Goal: Task Accomplishment & Management: Complete application form

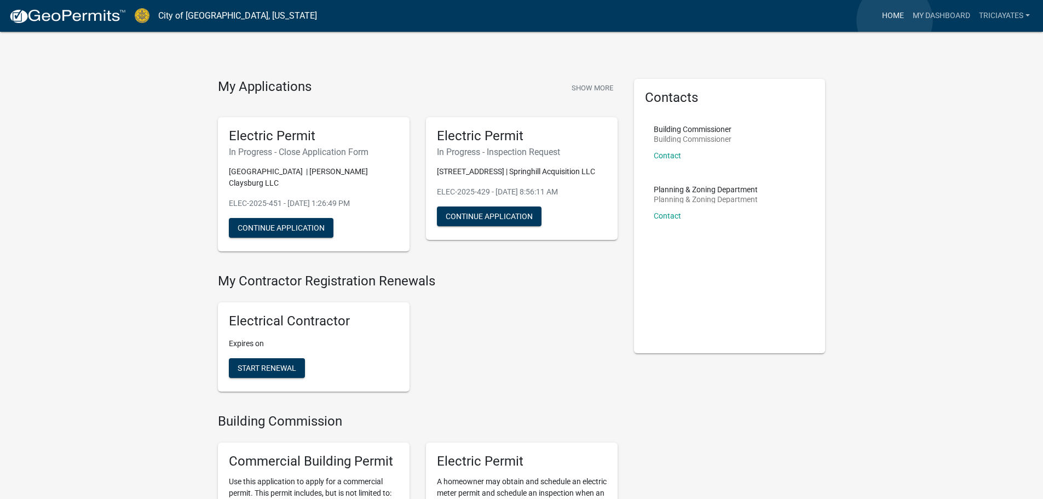
click at [895, 20] on link "Home" at bounding box center [893, 15] width 31 height 21
click at [945, 20] on link "My Dashboard" at bounding box center [942, 15] width 66 height 21
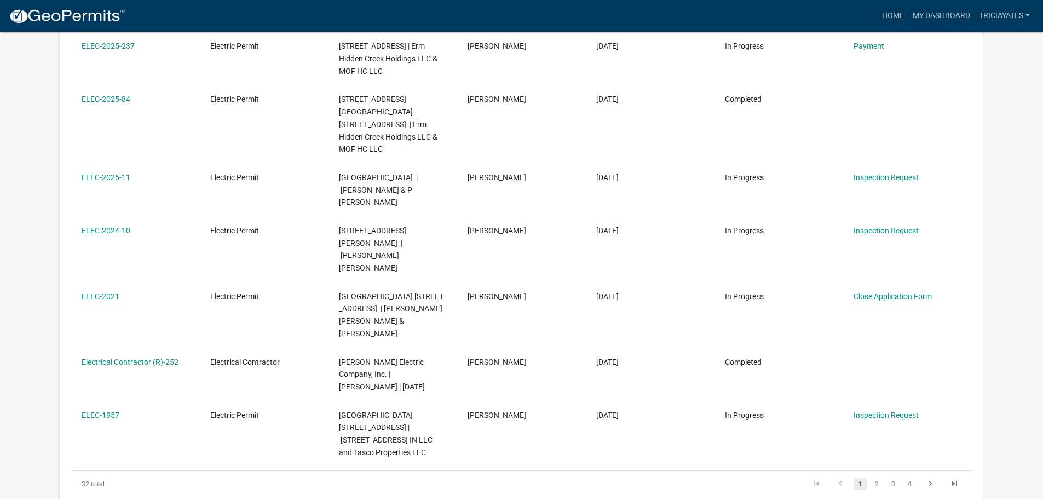
scroll to position [493, 0]
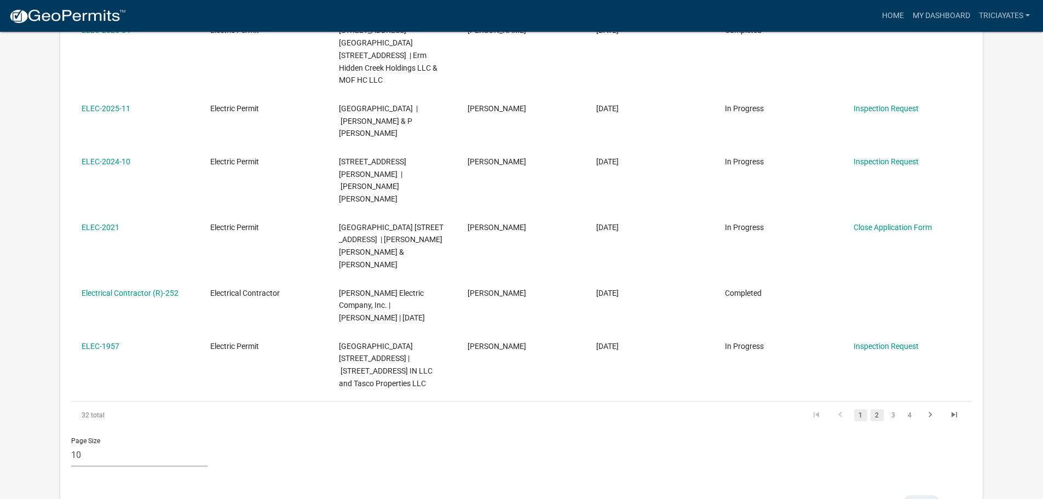
click at [880, 409] on link "2" at bounding box center [877, 415] width 13 height 12
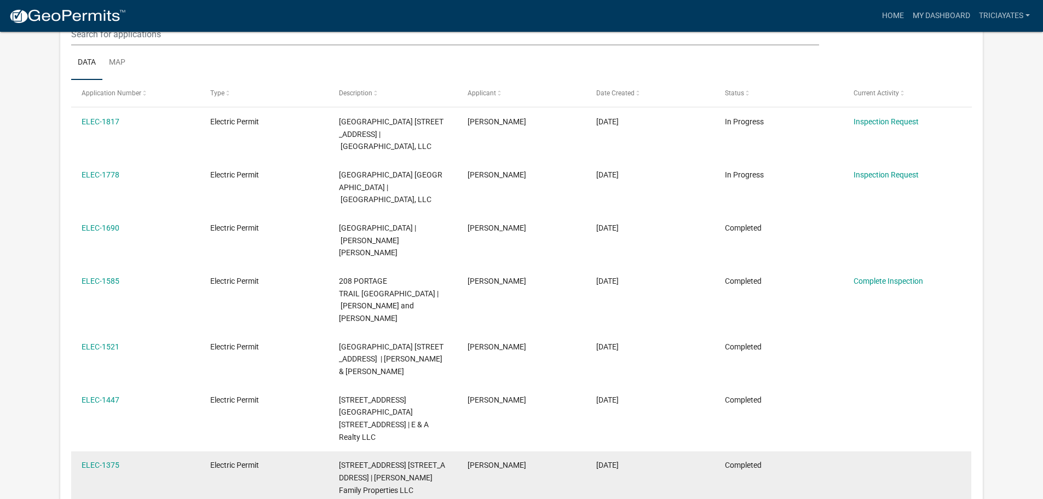
scroll to position [110, 0]
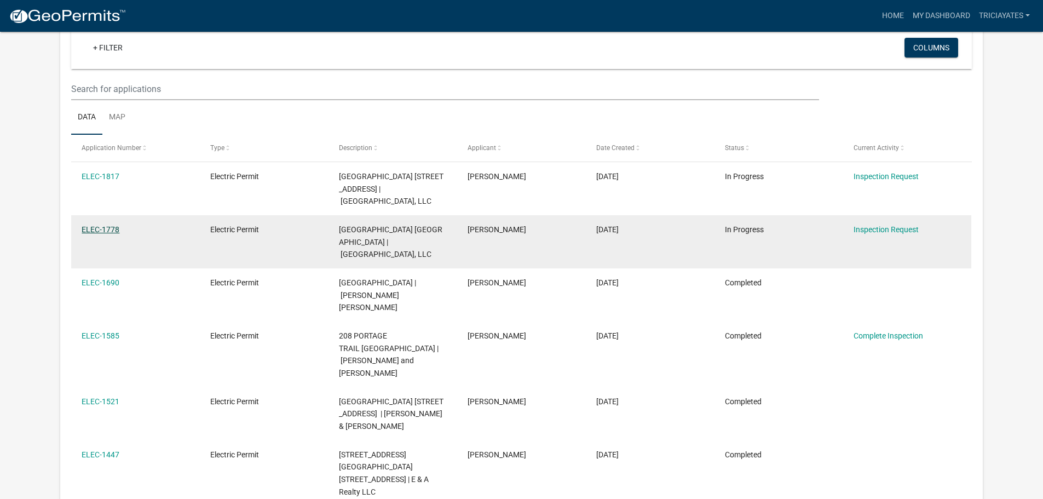
click at [88, 225] on link "ELEC-1778" at bounding box center [101, 229] width 38 height 9
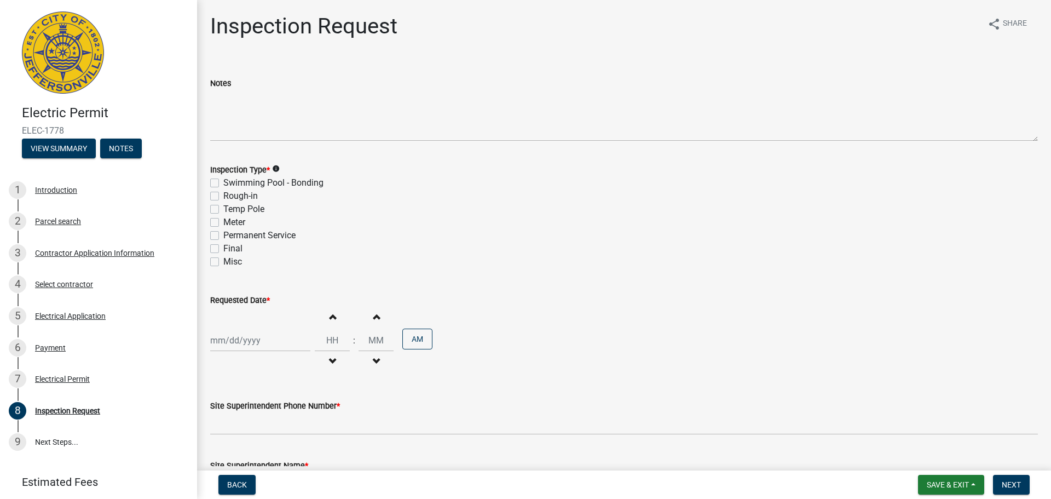
click at [223, 250] on label "Final" at bounding box center [232, 248] width 19 height 13
click at [223, 249] on input "Final" at bounding box center [226, 245] width 7 height 7
checkbox input "true"
checkbox input "false"
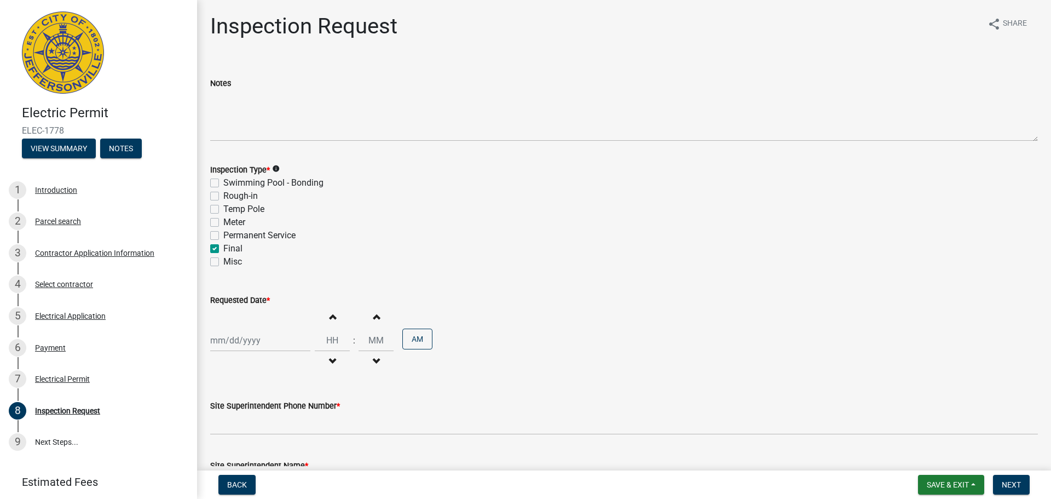
checkbox input "false"
checkbox input "true"
checkbox input "false"
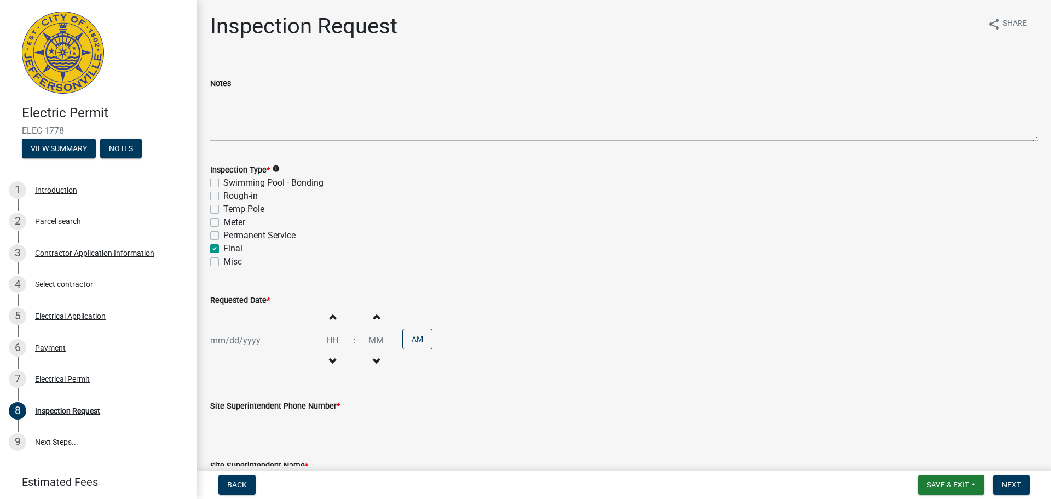
click at [261, 346] on div at bounding box center [260, 340] width 100 height 22
select select "9"
select select "2025"
click at [243, 249] on div "9" at bounding box center [239, 247] width 18 height 18
type input "[DATE]"
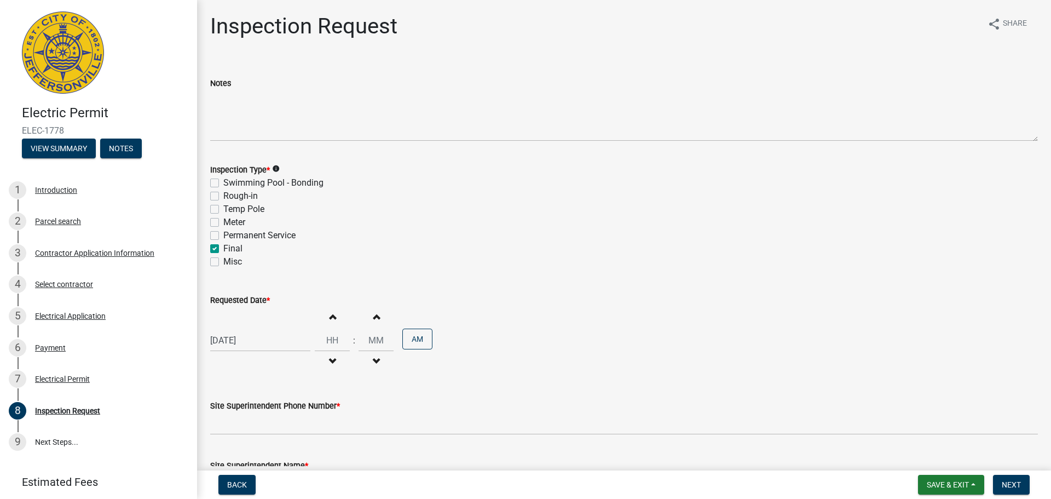
select select "9"
select select "2025"
click at [258, 350] on div "[DATE] [PERSON_NAME] Apr May Jun [DATE] Aug Sep Oct Nov [DATE] 1526 1527 1528 1…" at bounding box center [260, 340] width 100 height 22
click at [260, 245] on div "10" at bounding box center [257, 247] width 18 height 18
type input "[DATE]"
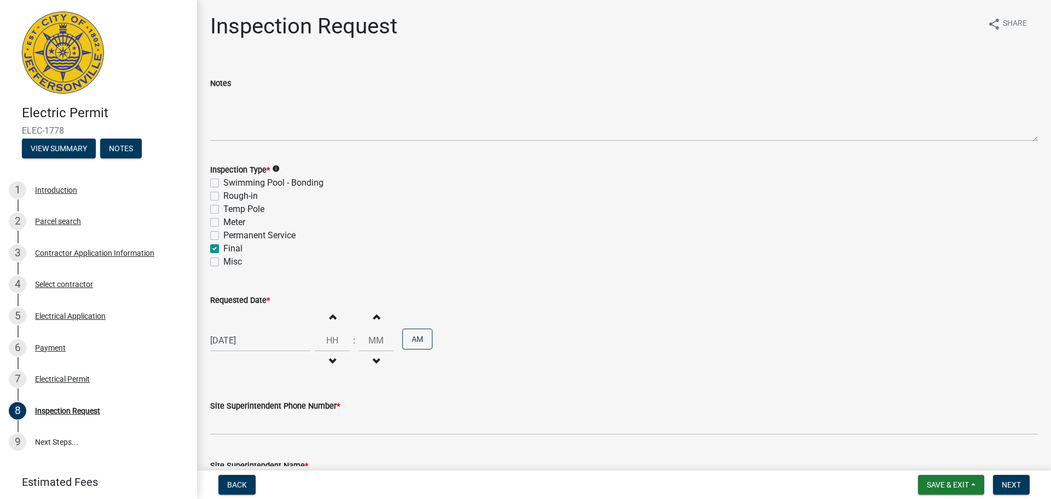
click at [330, 321] on button "Increment hours" at bounding box center [332, 317] width 23 height 20
type input "01"
type input "00"
click at [330, 359] on span "button" at bounding box center [332, 361] width 5 height 9
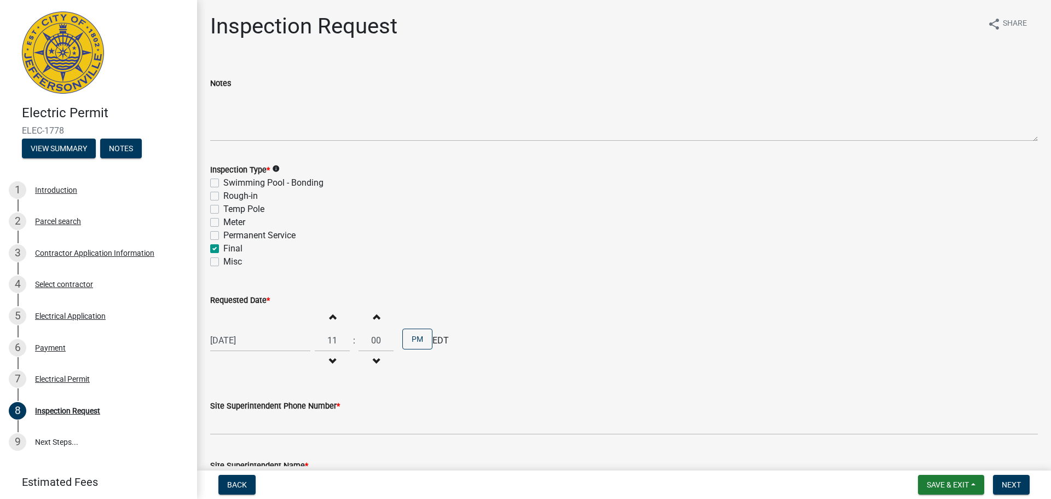
click at [330, 359] on span "button" at bounding box center [332, 361] width 5 height 9
click at [332, 309] on button "Increment hours" at bounding box center [332, 317] width 23 height 20
type input "09"
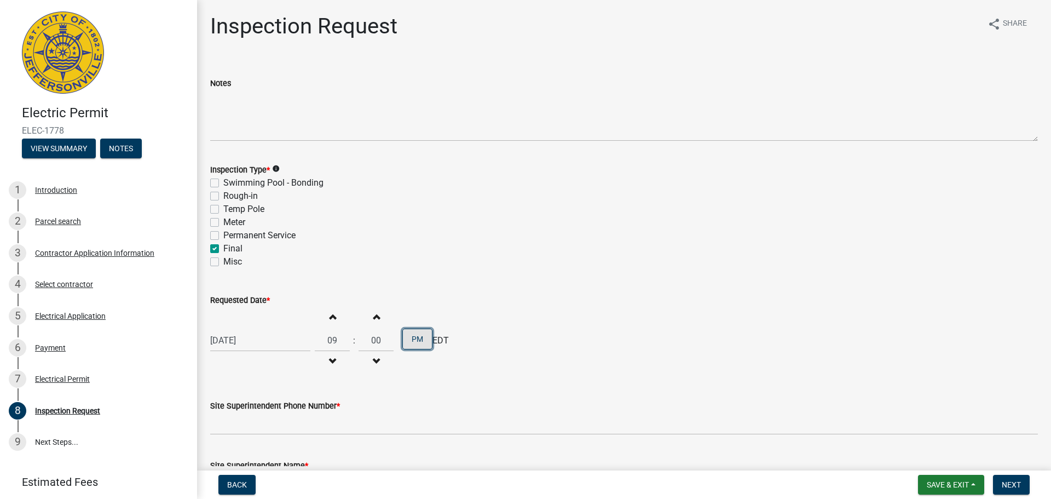
click at [417, 332] on button "PM" at bounding box center [418, 339] width 30 height 21
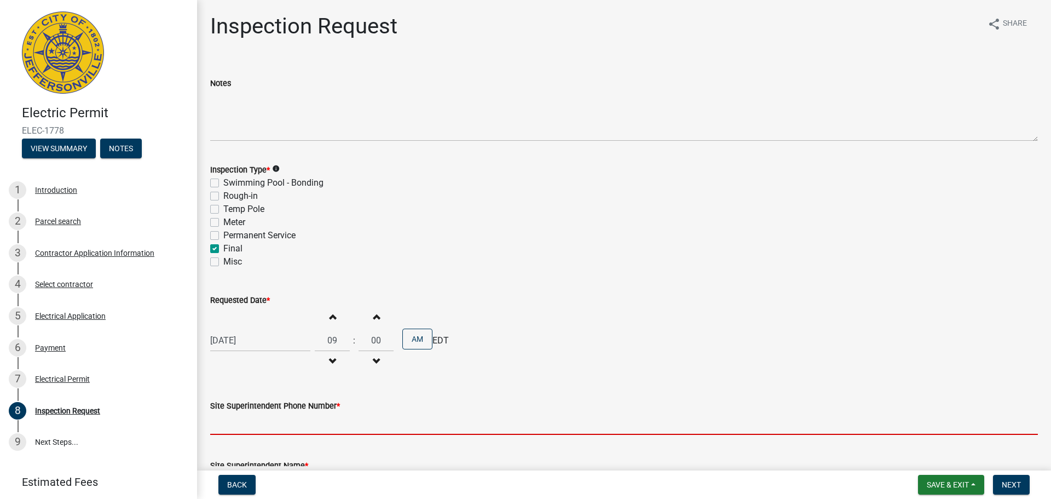
click at [340, 430] on input "Site Superintendent Phone Number *" at bounding box center [624, 423] width 828 height 22
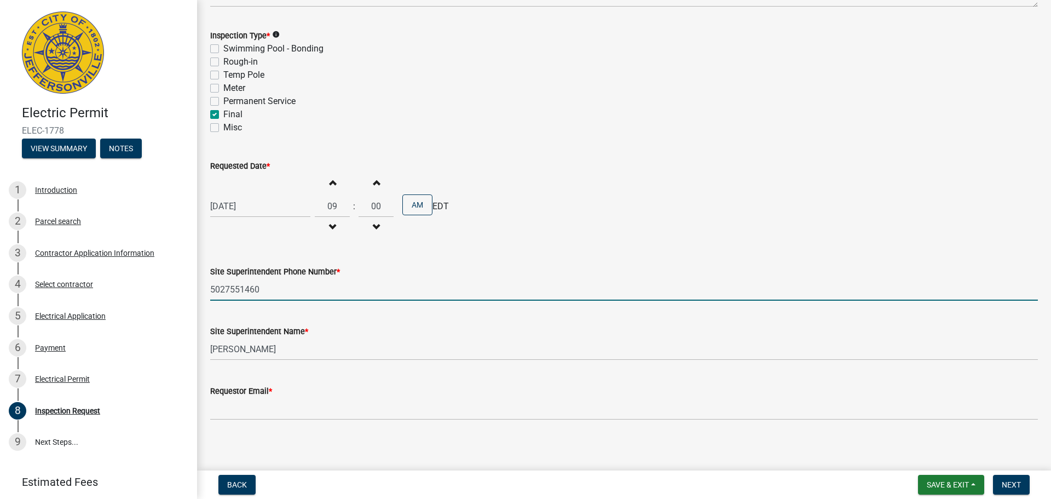
scroll to position [140, 0]
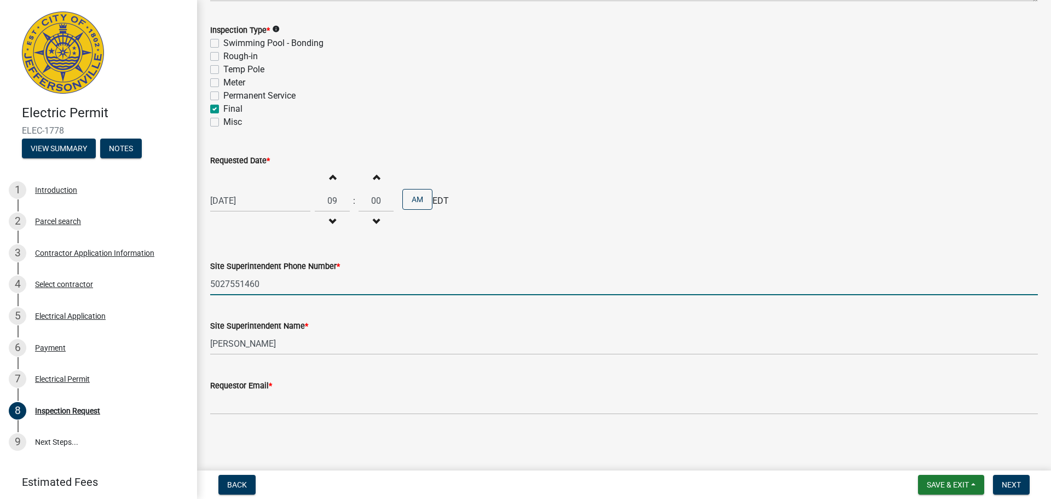
type input "5027551460"
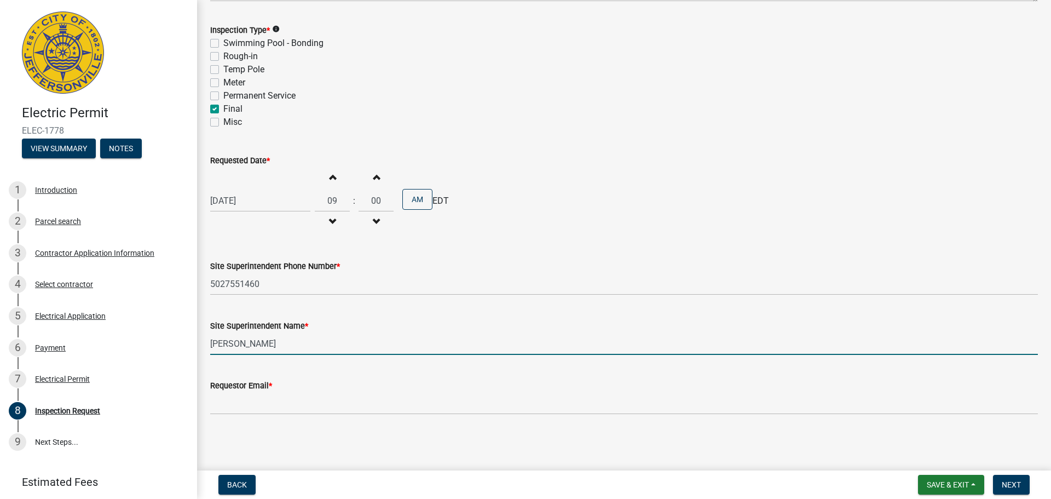
drag, startPoint x: 334, startPoint y: 346, endPoint x: 202, endPoint y: 338, distance: 132.8
click at [202, 338] on div "Inspection Request share Share Notes Inspection Type * info Swimming Pool - Bon…" at bounding box center [624, 153] width 854 height 560
type input "[PERSON_NAME]"
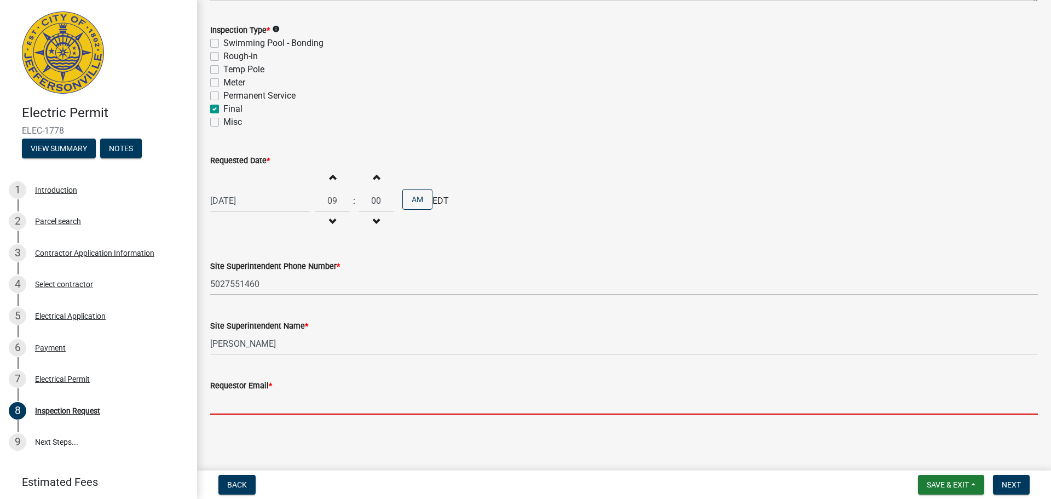
click at [261, 408] on input "Requestor Email *" at bounding box center [624, 403] width 828 height 22
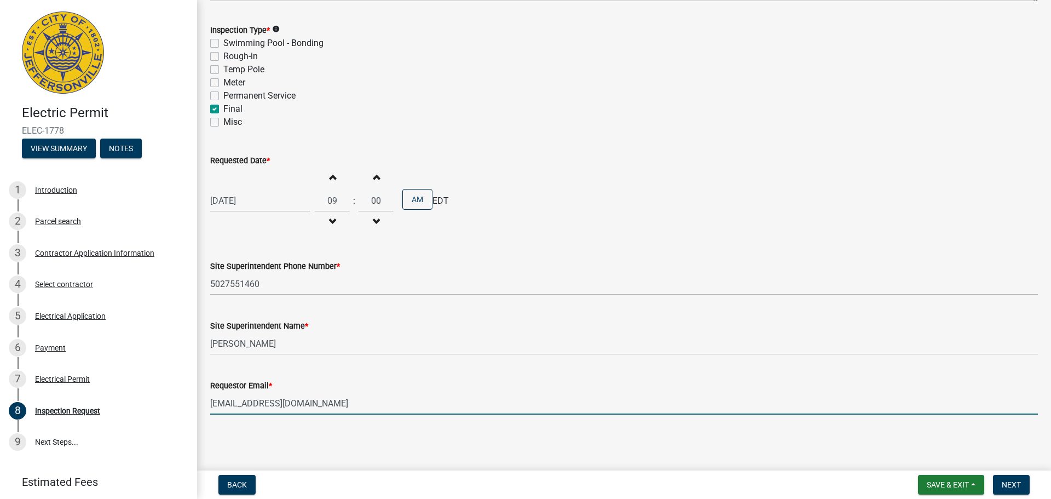
click at [583, 394] on input "[EMAIL_ADDRESS][DOMAIN_NAME]" at bounding box center [624, 403] width 828 height 22
type input "[EMAIL_ADDRESS][DOMAIN_NAME]"
click at [609, 417] on wm-data-entity-input "Requestor Email * [EMAIL_ADDRESS][DOMAIN_NAME]" at bounding box center [624, 394] width 828 height 60
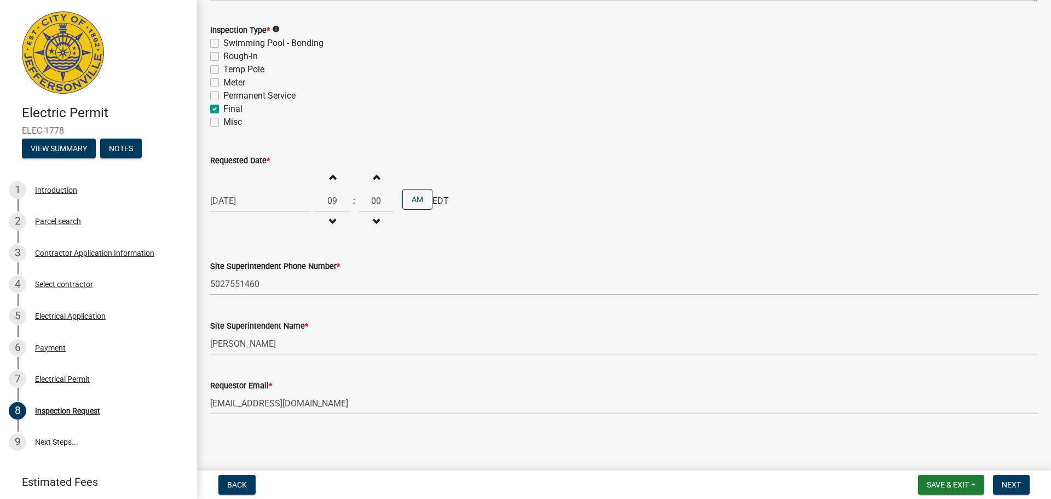
click at [605, 437] on main "Inspection Request share Share Notes Inspection Type * info Swimming Pool - Bon…" at bounding box center [624, 233] width 854 height 466
click at [1021, 486] on span "Next" at bounding box center [1011, 484] width 19 height 9
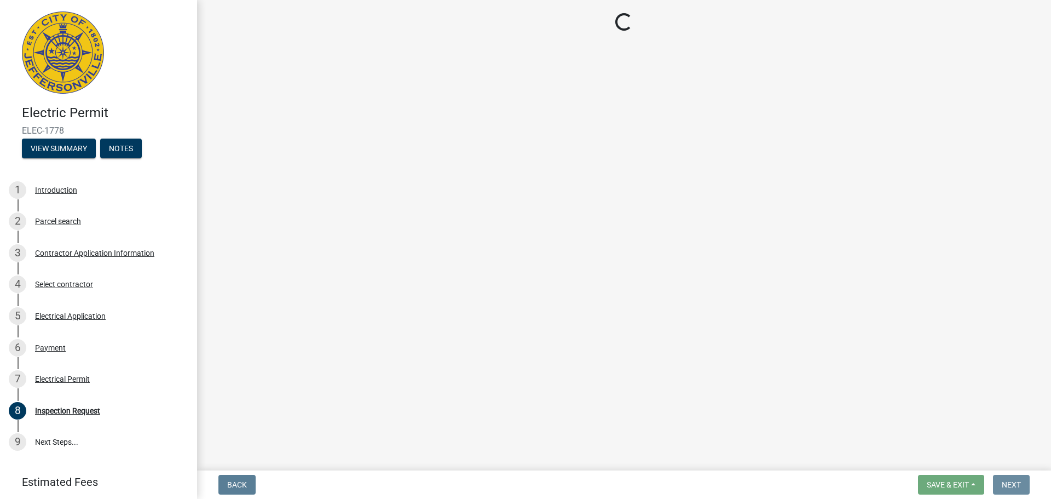
scroll to position [0, 0]
